Goal: Learn about a topic: Learn about a topic

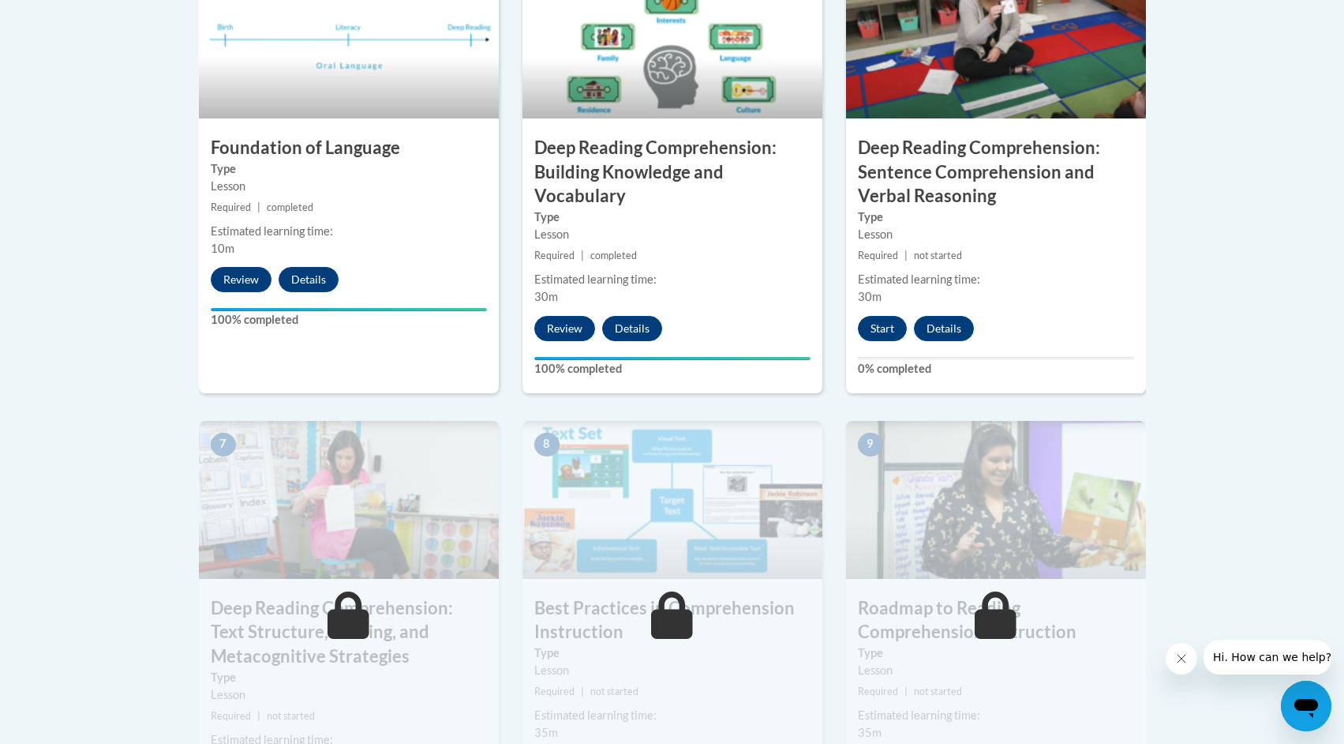
scroll to position [968, 0]
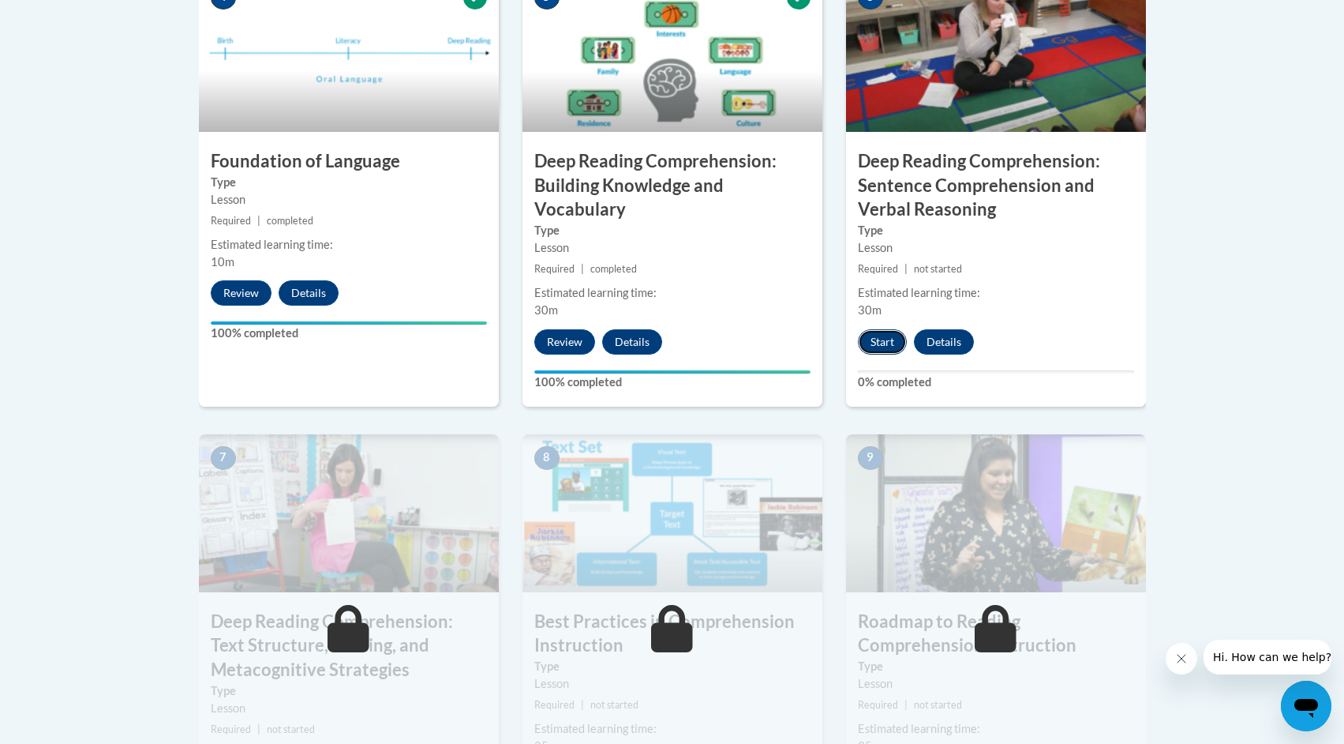
click at [888, 343] on button "Start" at bounding box center [882, 341] width 49 height 25
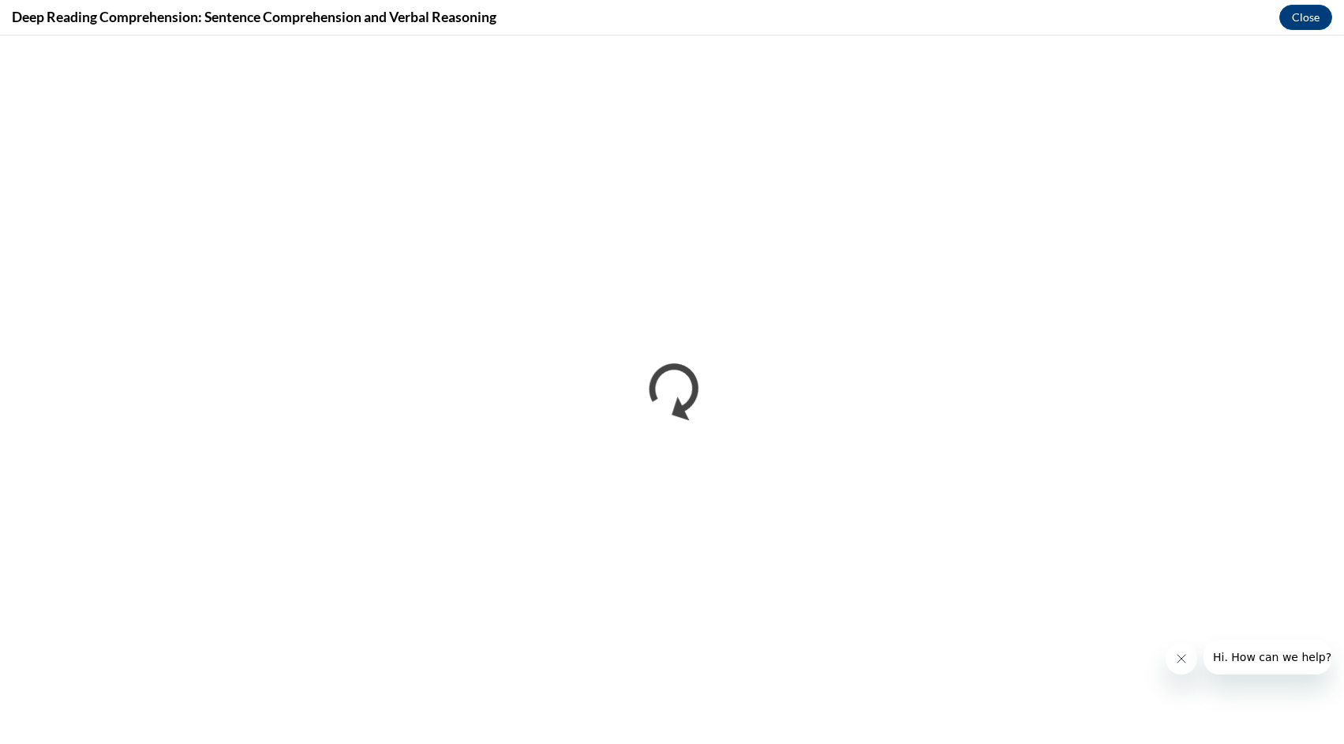
scroll to position [0, 0]
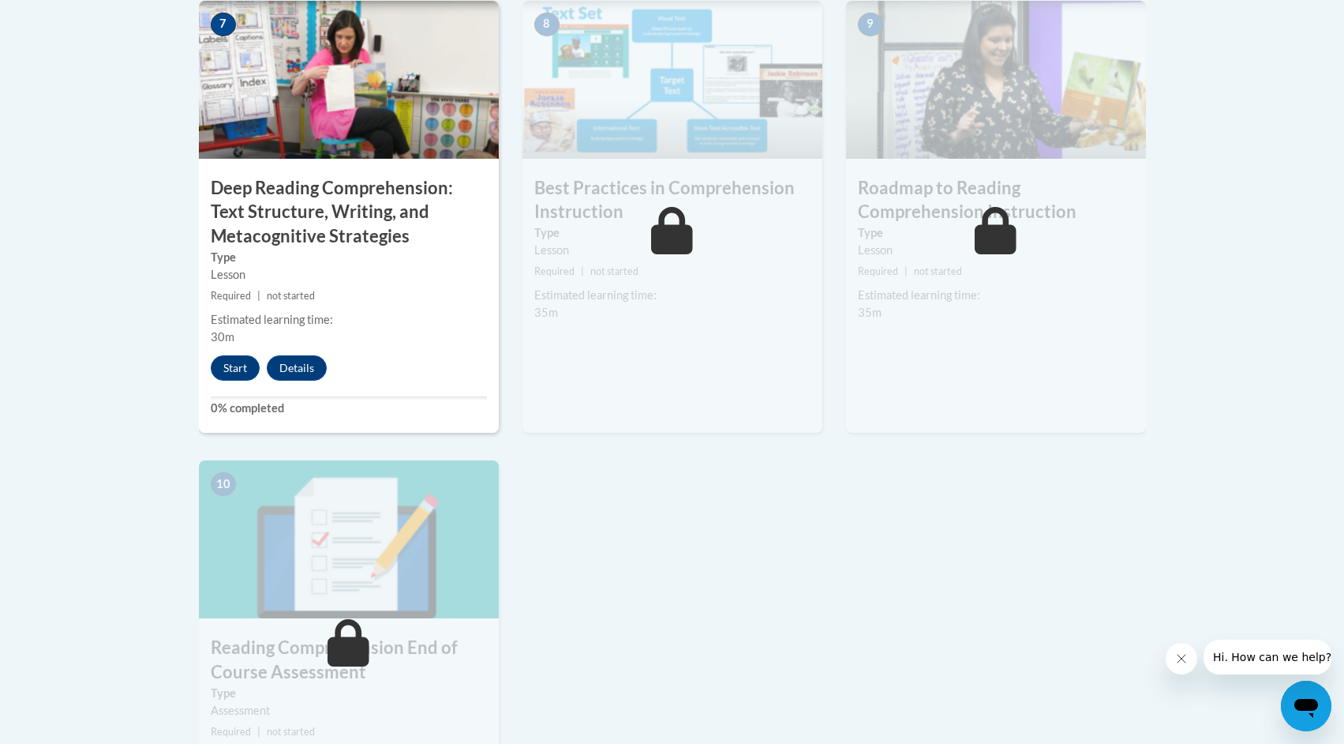
scroll to position [1424, 0]
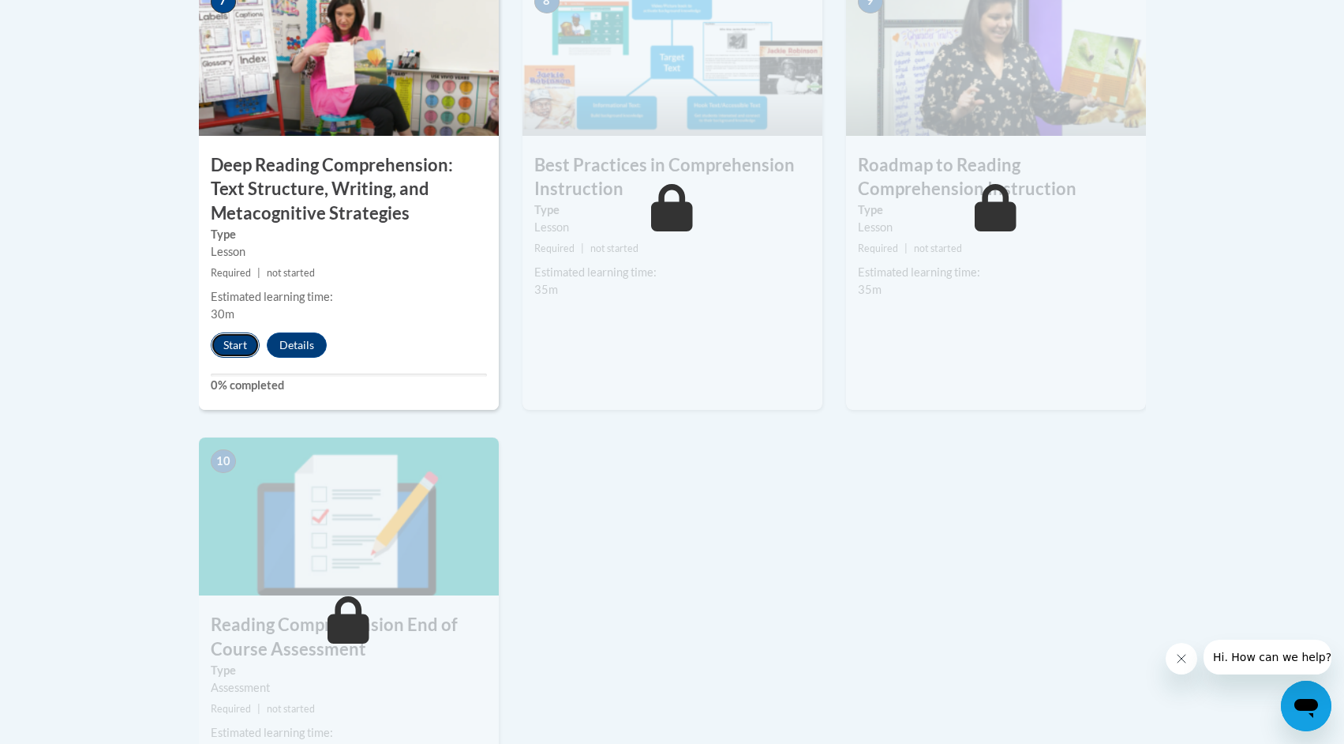
click at [232, 341] on button "Start" at bounding box center [235, 344] width 49 height 25
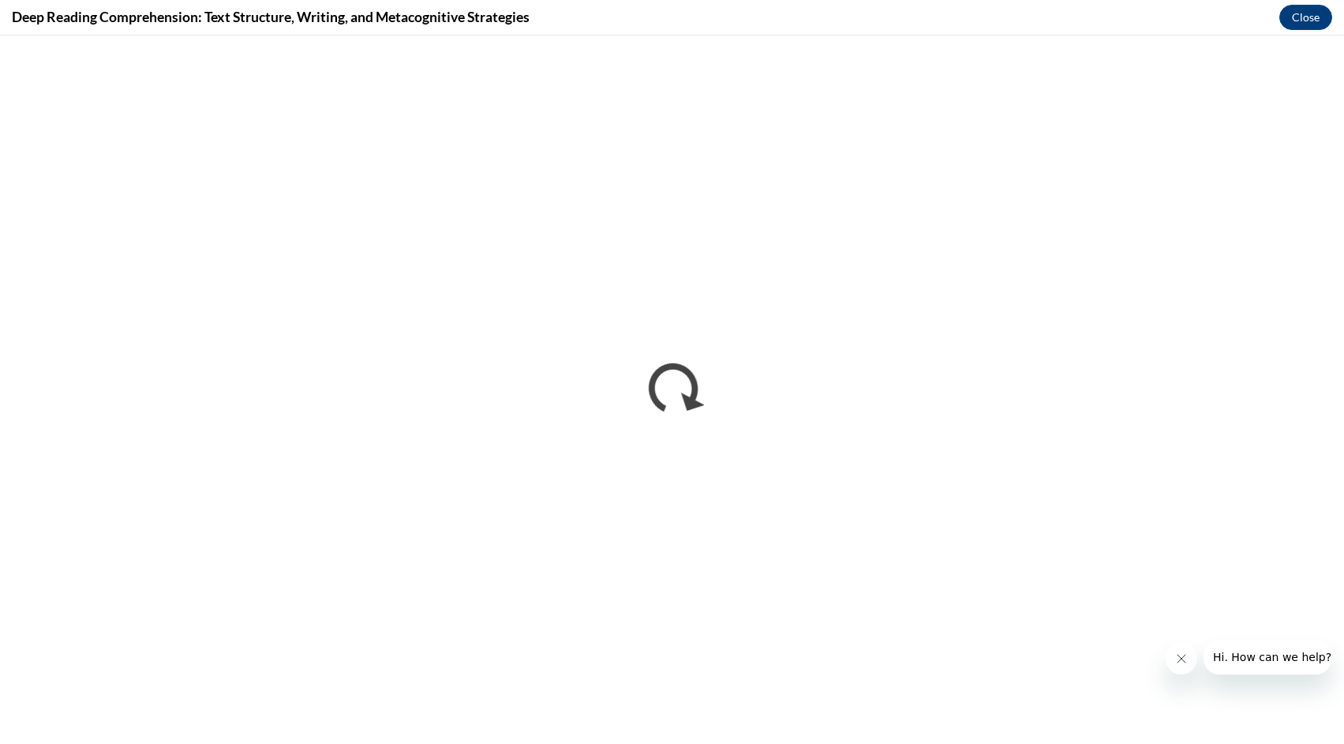
scroll to position [0, 0]
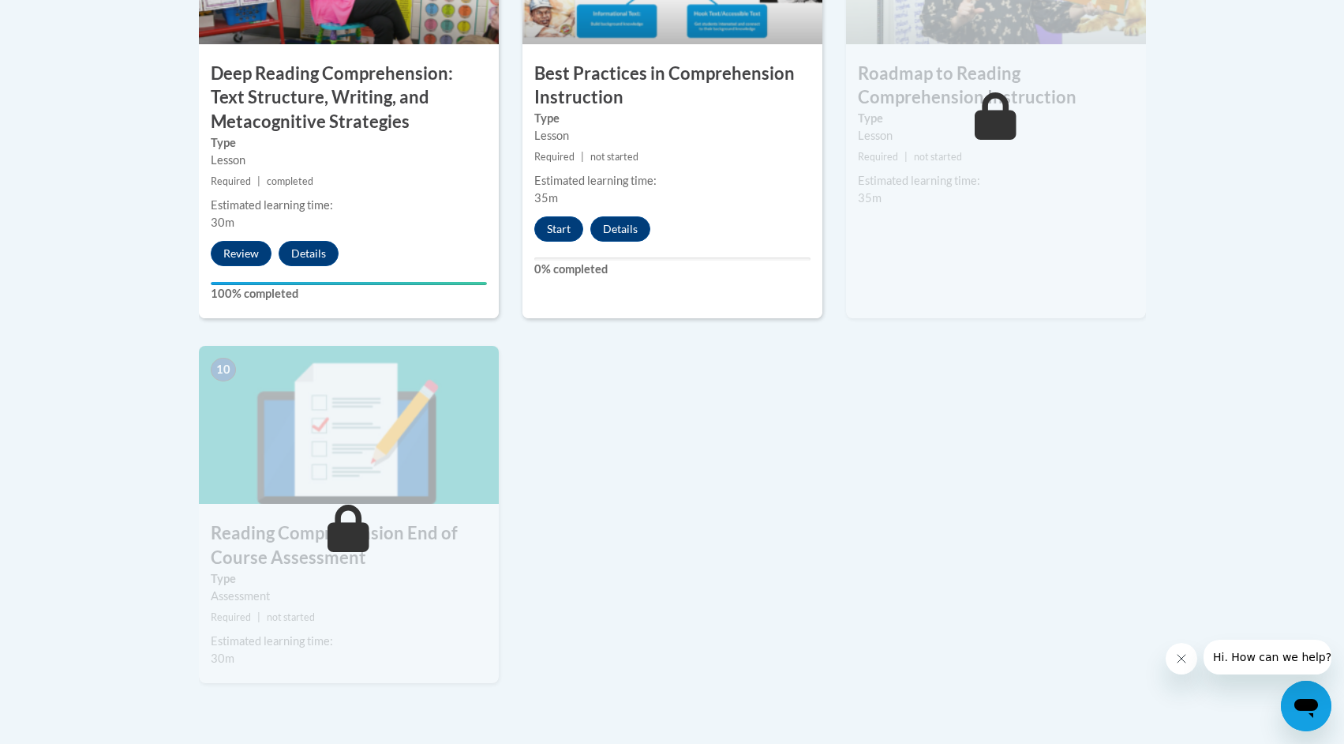
scroll to position [1517, 0]
